Goal: Find specific page/section: Find specific page/section

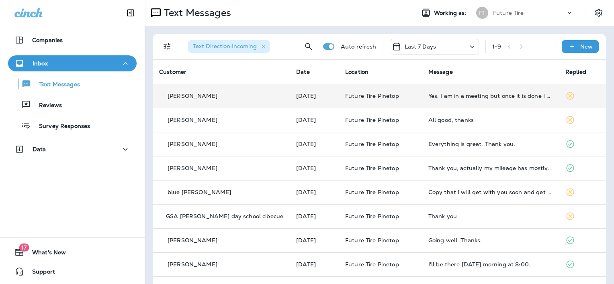
click at [192, 92] on div "[PERSON_NAME]" at bounding box center [221, 96] width 124 height 8
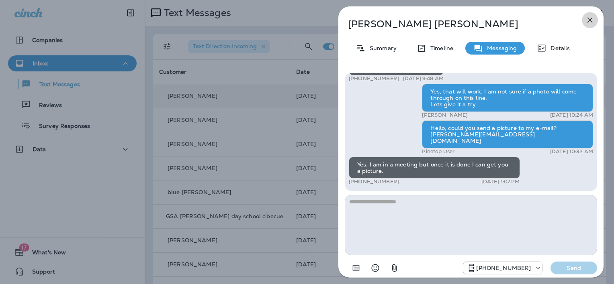
click at [591, 20] on icon "button" at bounding box center [590, 20] width 10 height 10
